Goal: Information Seeking & Learning: Learn about a topic

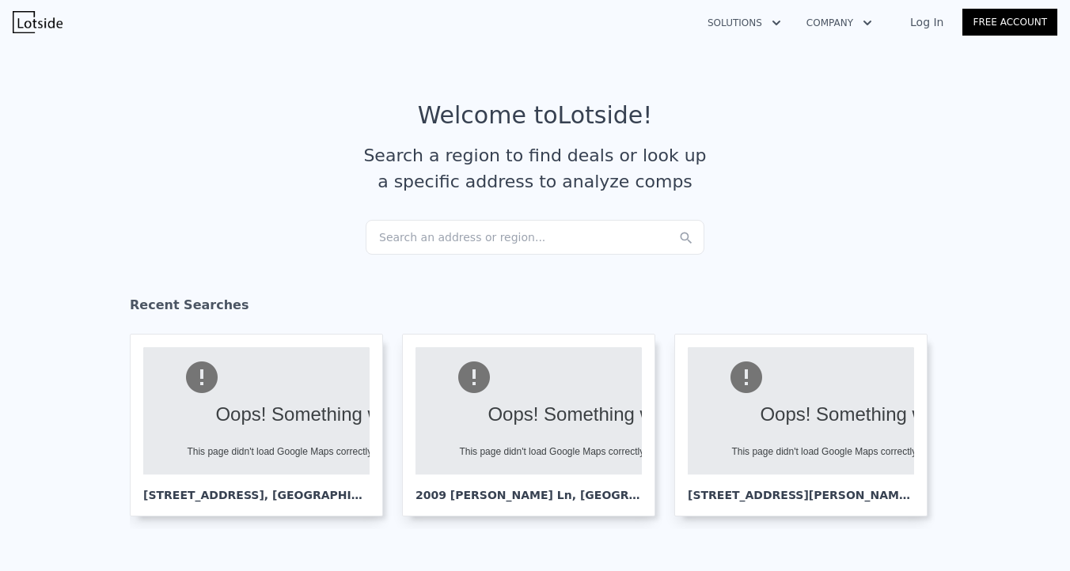
click at [450, 230] on div "Search an address or region..." at bounding box center [535, 237] width 339 height 35
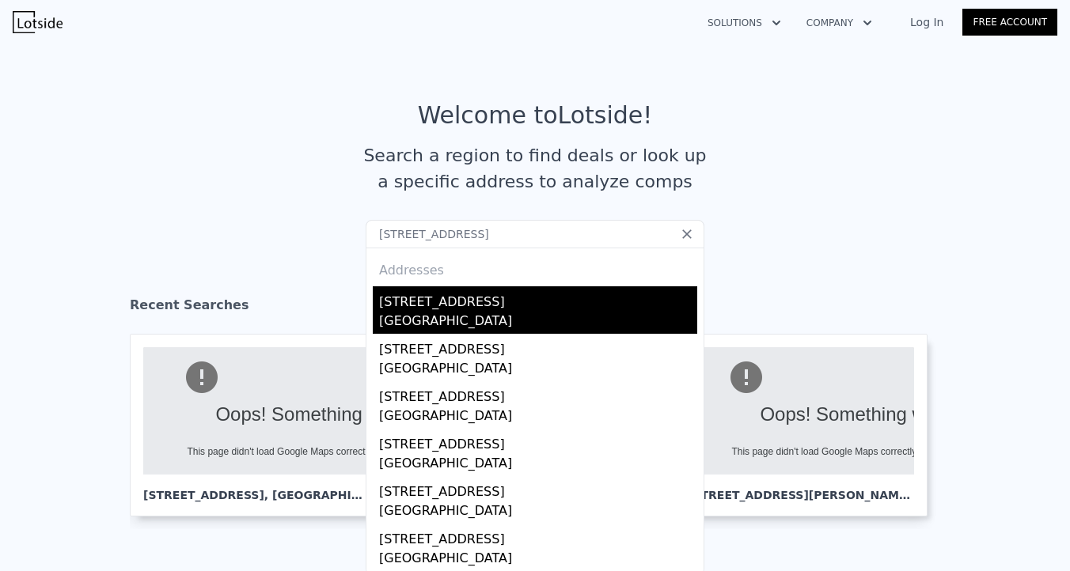
type input "[STREET_ADDRESS]"
click at [480, 301] on div "[STREET_ADDRESS]" at bounding box center [538, 299] width 318 height 25
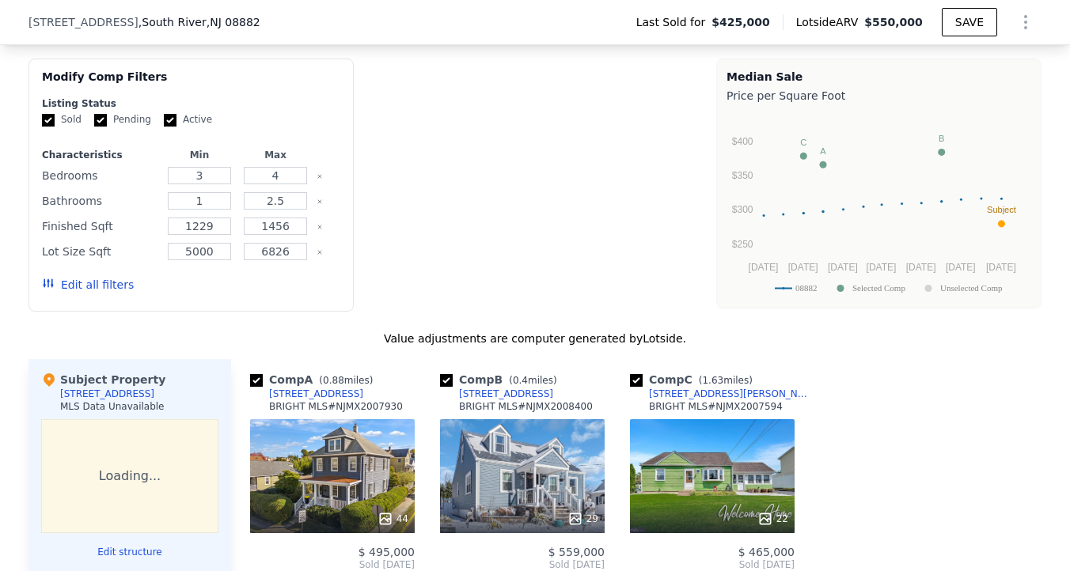
scroll to position [1304, 0]
click at [222, 203] on input "1" at bounding box center [199, 200] width 63 height 17
type input "2"
click at [274, 287] on button "Update Search" at bounding box center [280, 285] width 120 height 22
checkbox input "false"
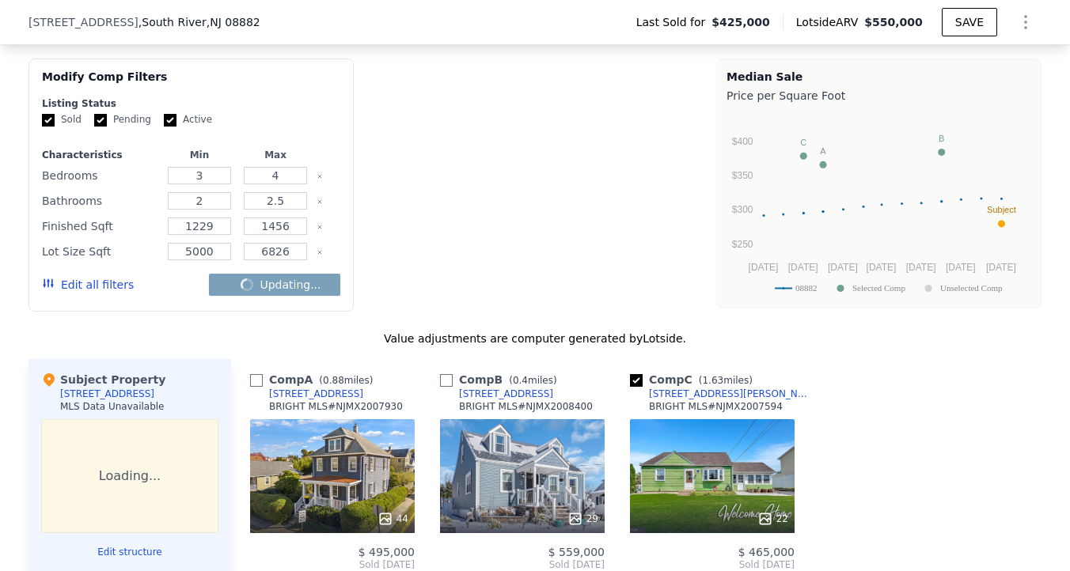
checkbox input "false"
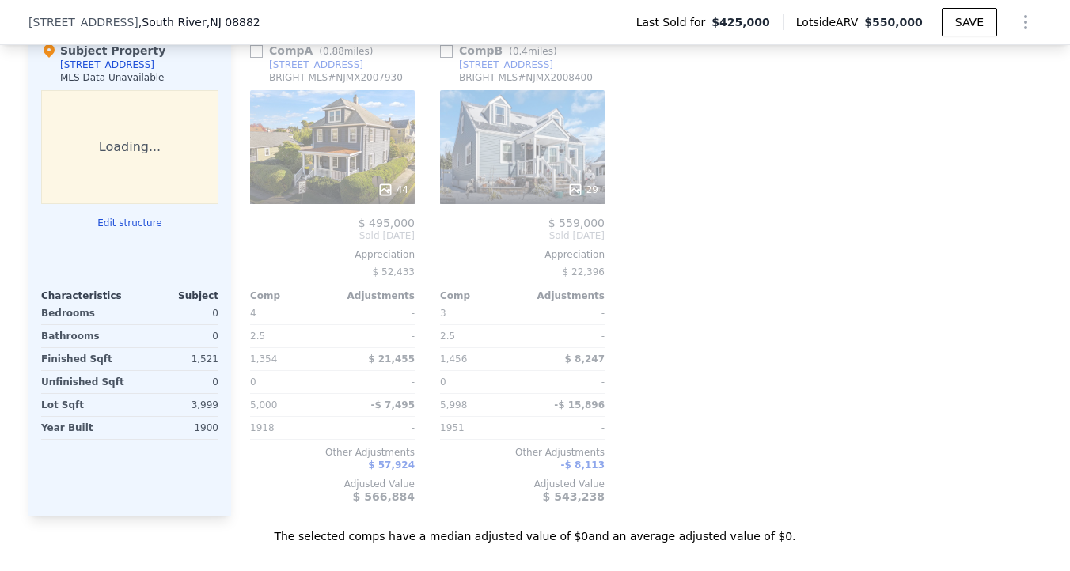
scroll to position [1636, 0]
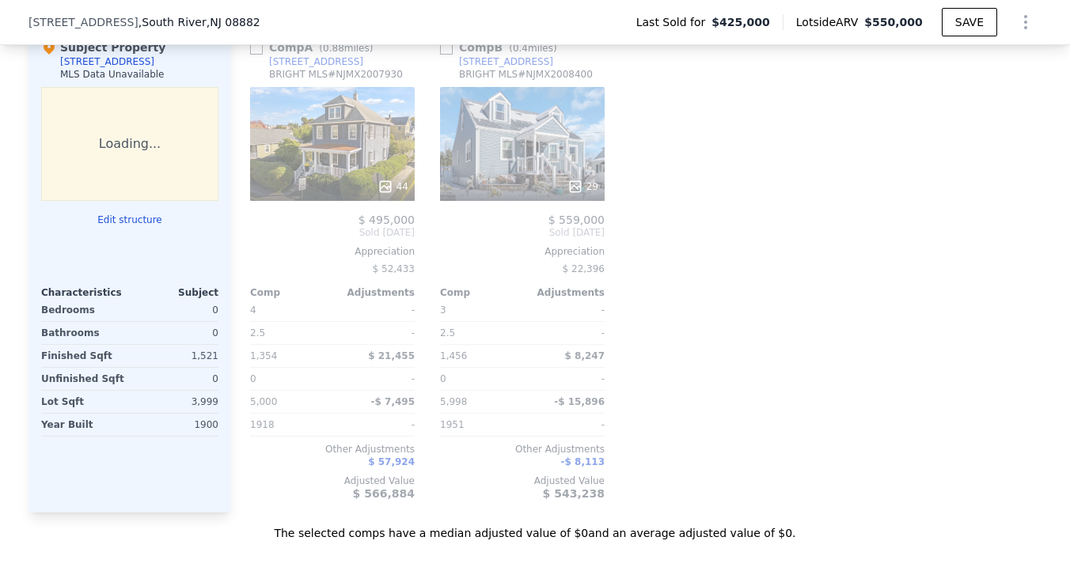
click at [704, 269] on div "Comp A ( 0.88 miles) [STREET_ADDRESS][GEOGRAPHIC_DATA] # NJMX2007930 44 $ 495,0…" at bounding box center [636, 270] width 811 height 486
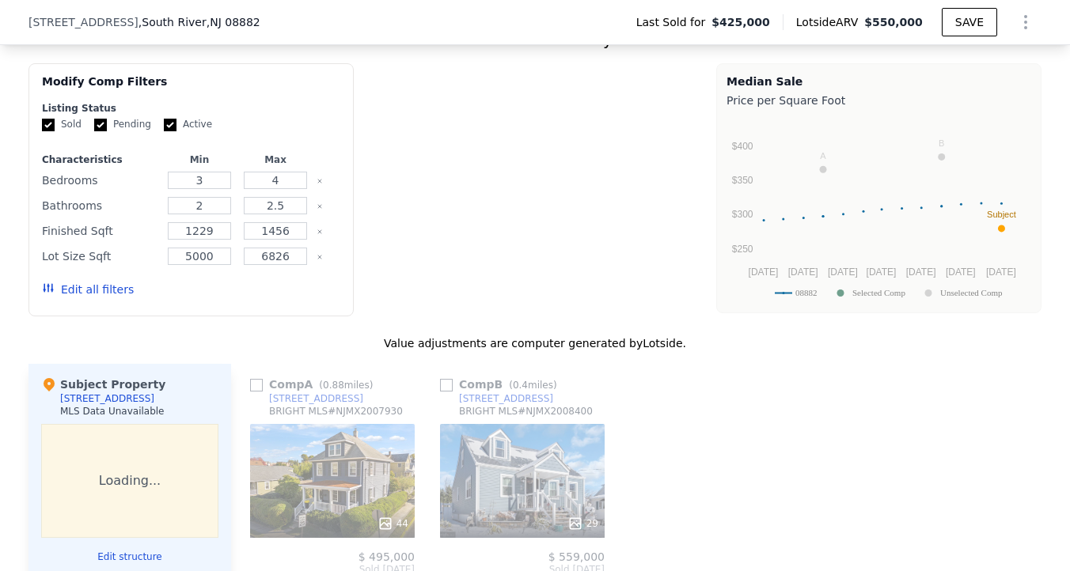
scroll to position [1300, 0]
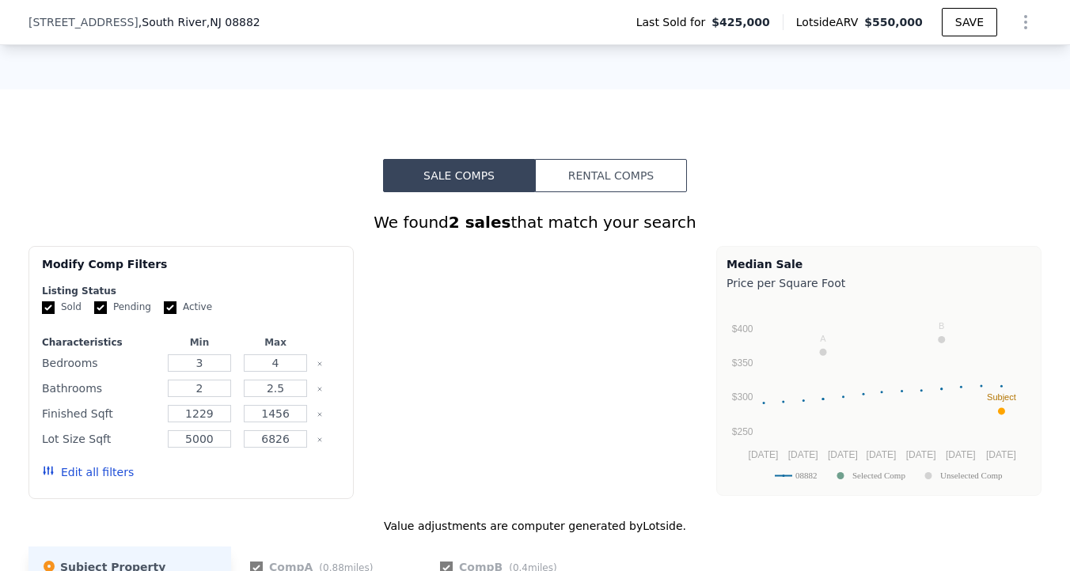
type input "1"
checkbox input "true"
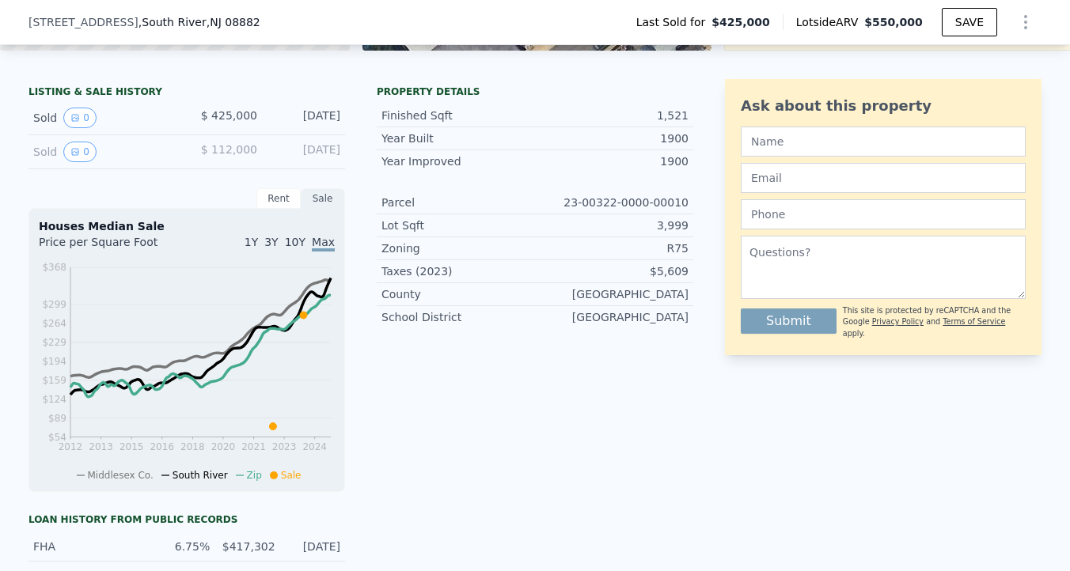
scroll to position [0, 0]
